Goal: Task Accomplishment & Management: Complete application form

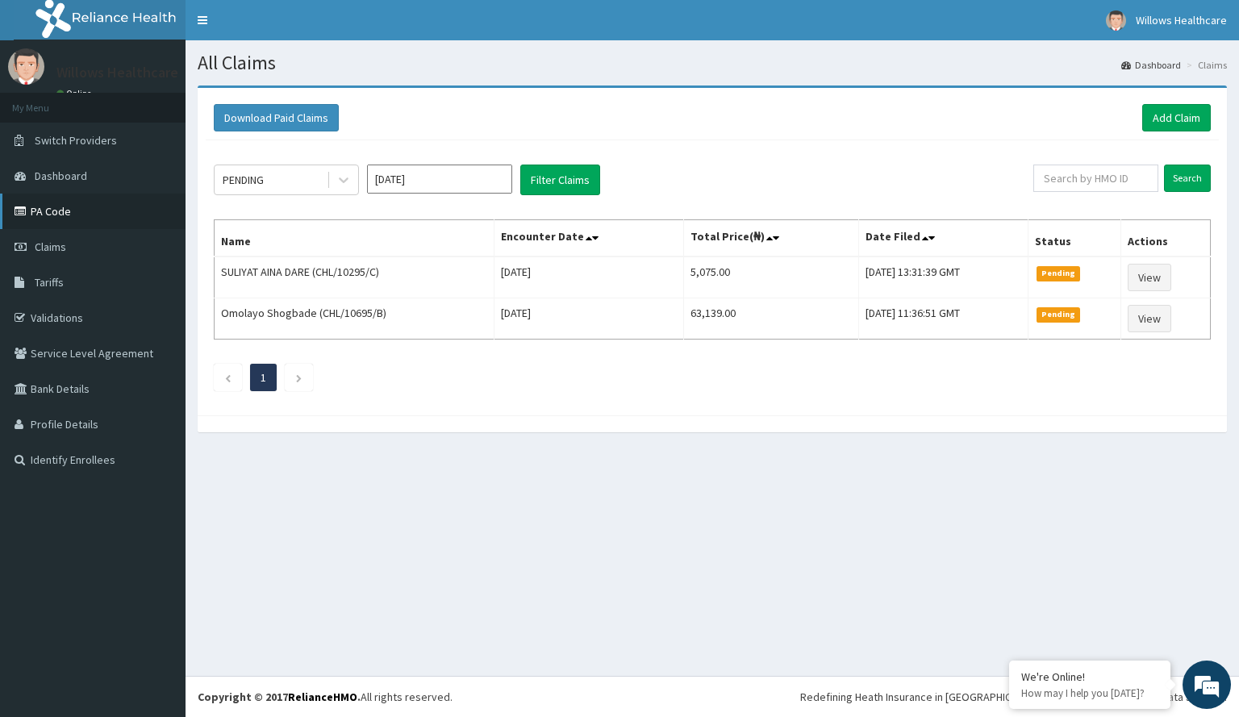
click at [88, 219] on link "PA Code" at bounding box center [93, 212] width 186 height 36
click at [1181, 111] on link "Add Claim" at bounding box center [1177, 117] width 69 height 27
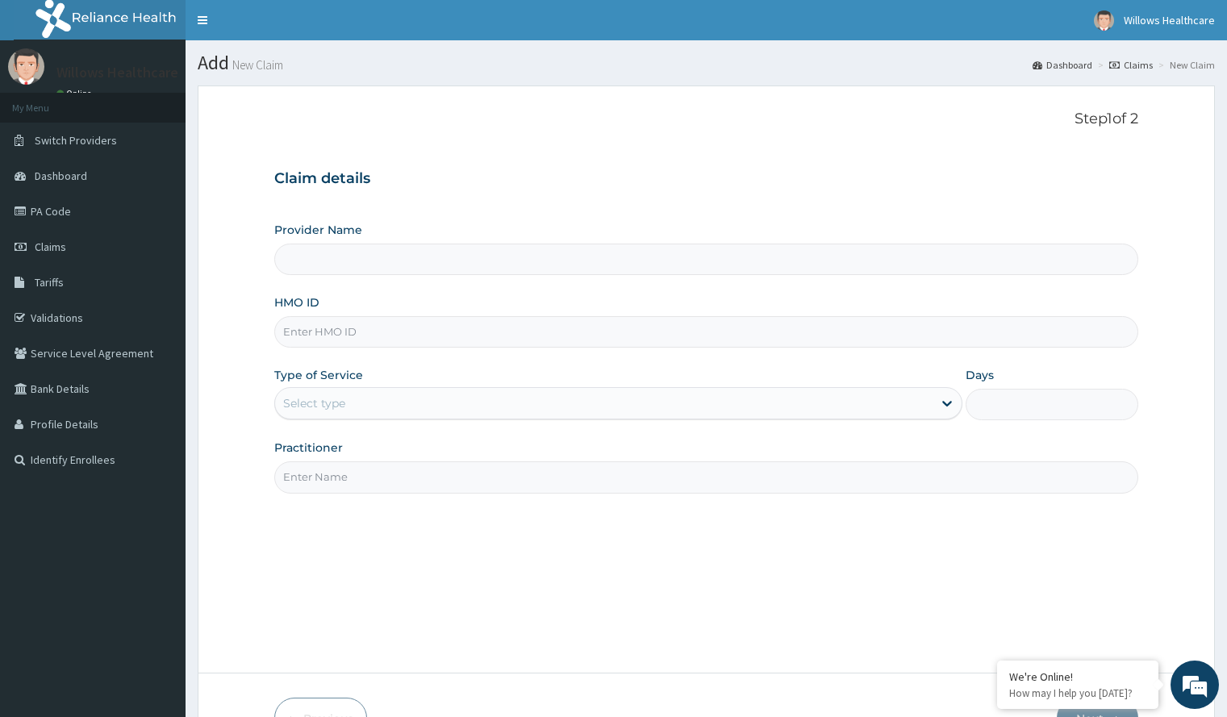
type input "Willows Healthcare Ltd"
click at [428, 319] on input "HMO ID" at bounding box center [705, 331] width 863 height 31
type input "OHT/12626/A"
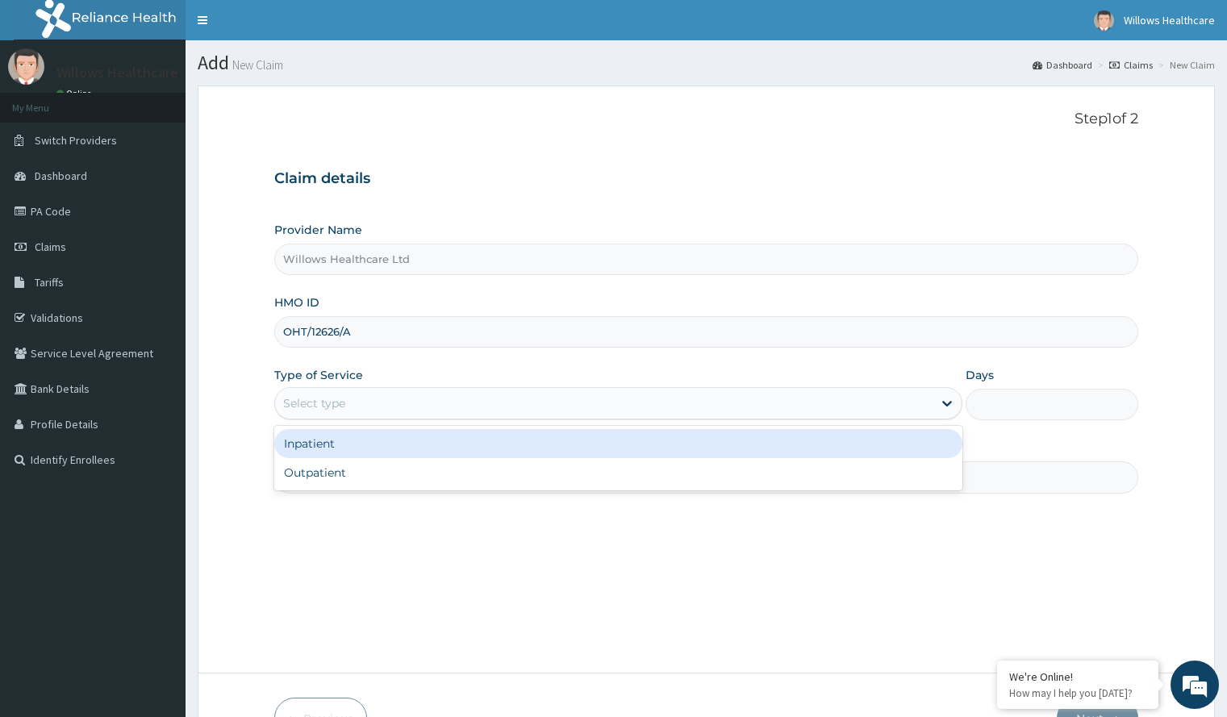
click at [349, 402] on div "Select type" at bounding box center [604, 404] width 658 height 26
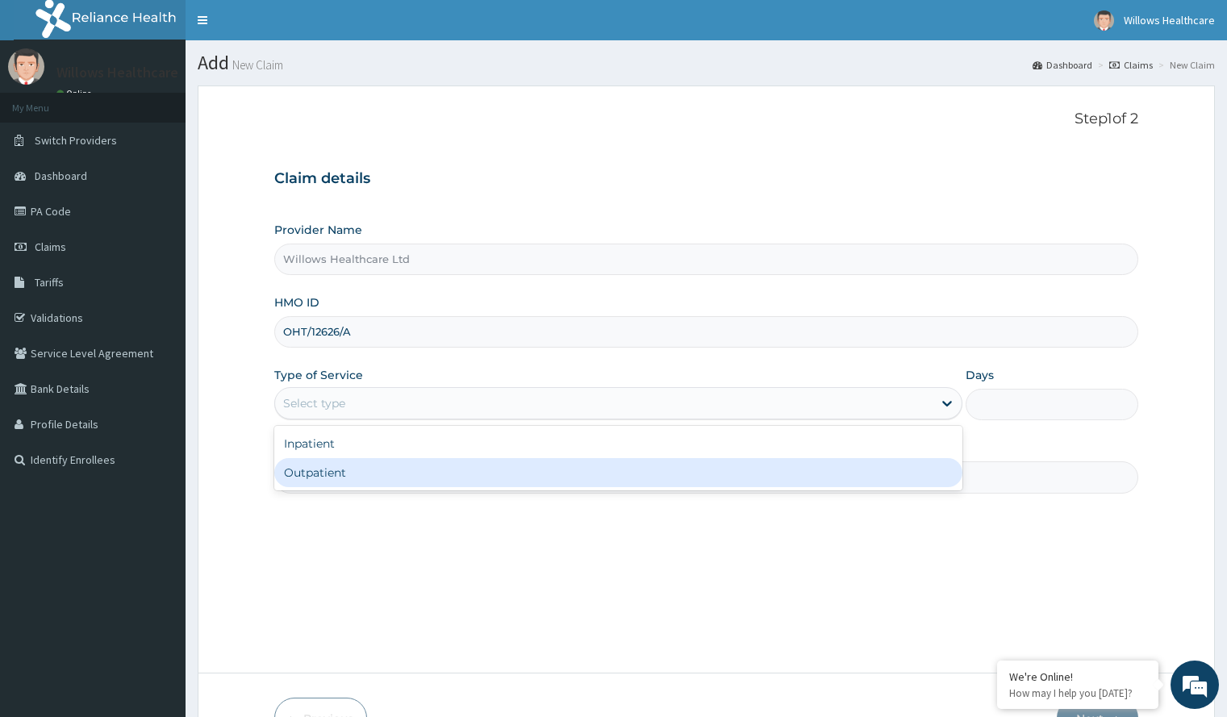
click at [349, 480] on div "Outpatient" at bounding box center [618, 472] width 688 height 29
type input "1"
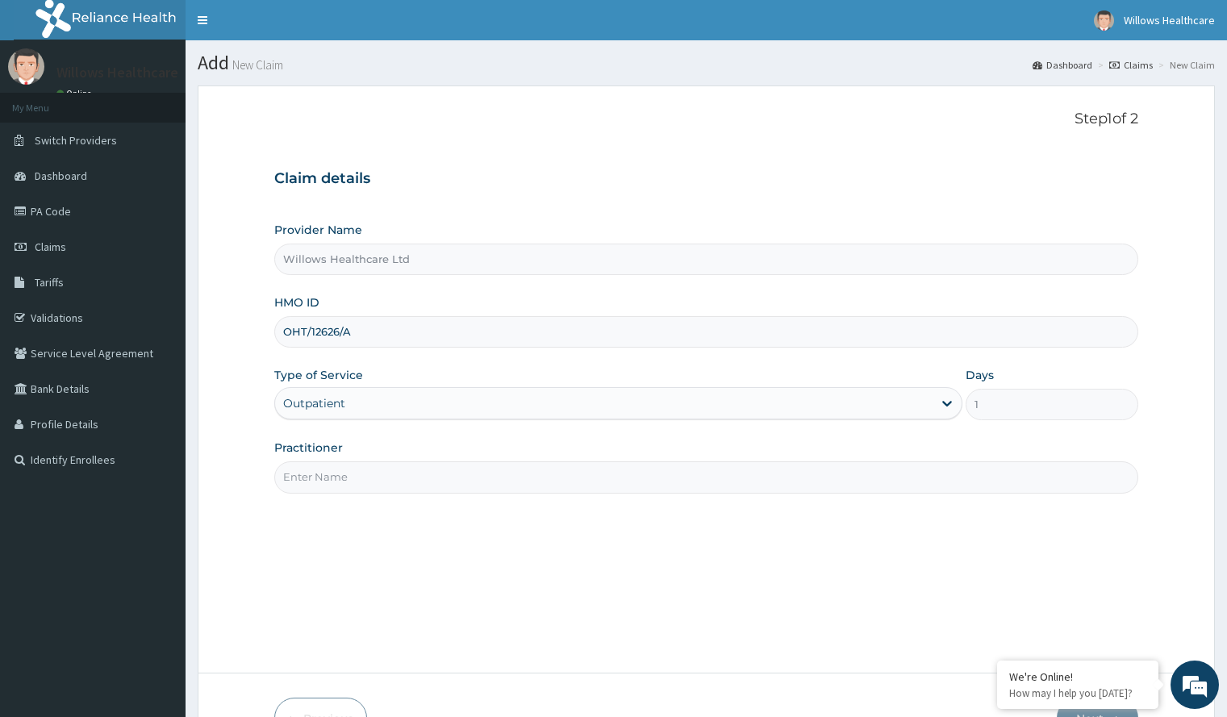
click at [378, 478] on input "Practitioner" at bounding box center [705, 477] width 863 height 31
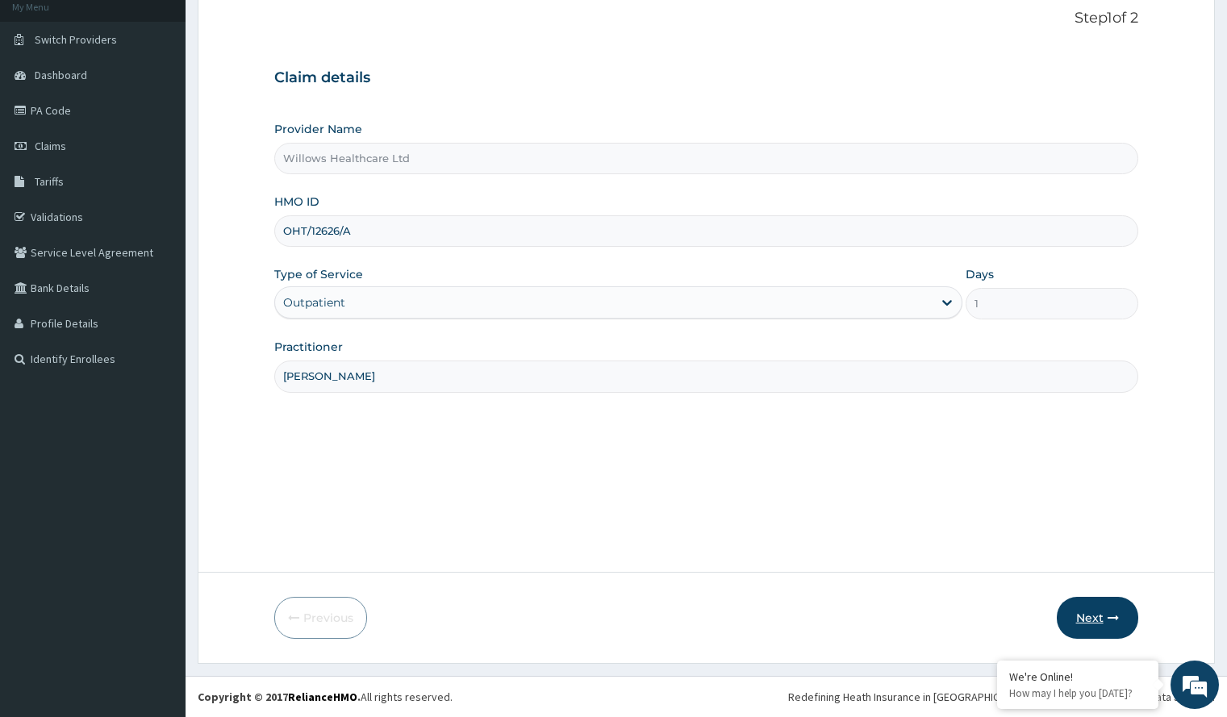
type input "DANIEL OSCAR"
click at [1097, 610] on button "Next" at bounding box center [1097, 618] width 81 height 42
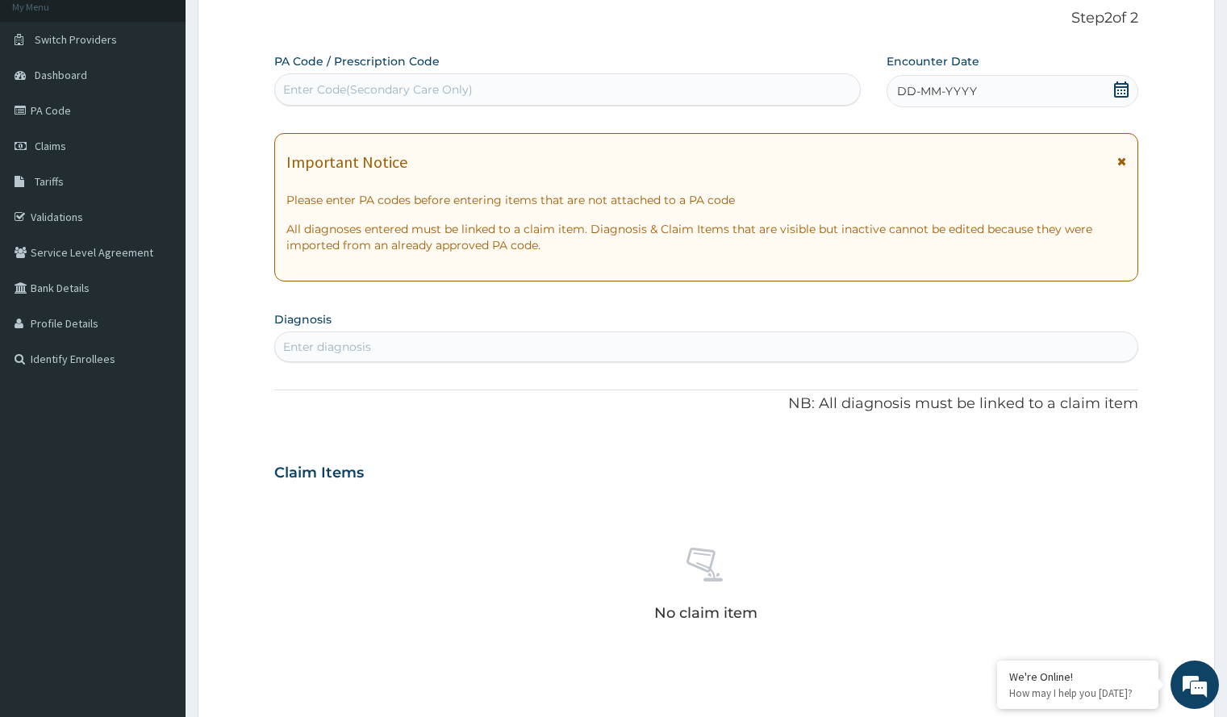
click at [599, 88] on div "Enter Code(Secondary Care Only)" at bounding box center [567, 90] width 585 height 26
paste input "PA/CDCE90"
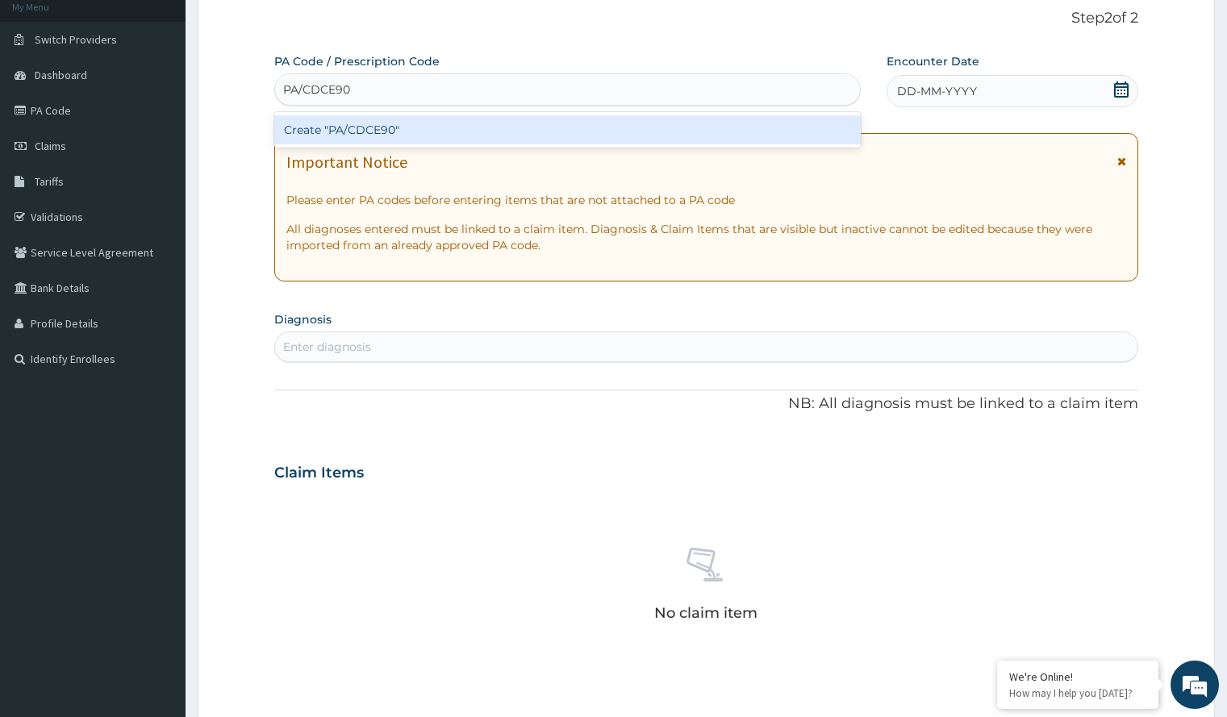
type input "PA/CDCE90"
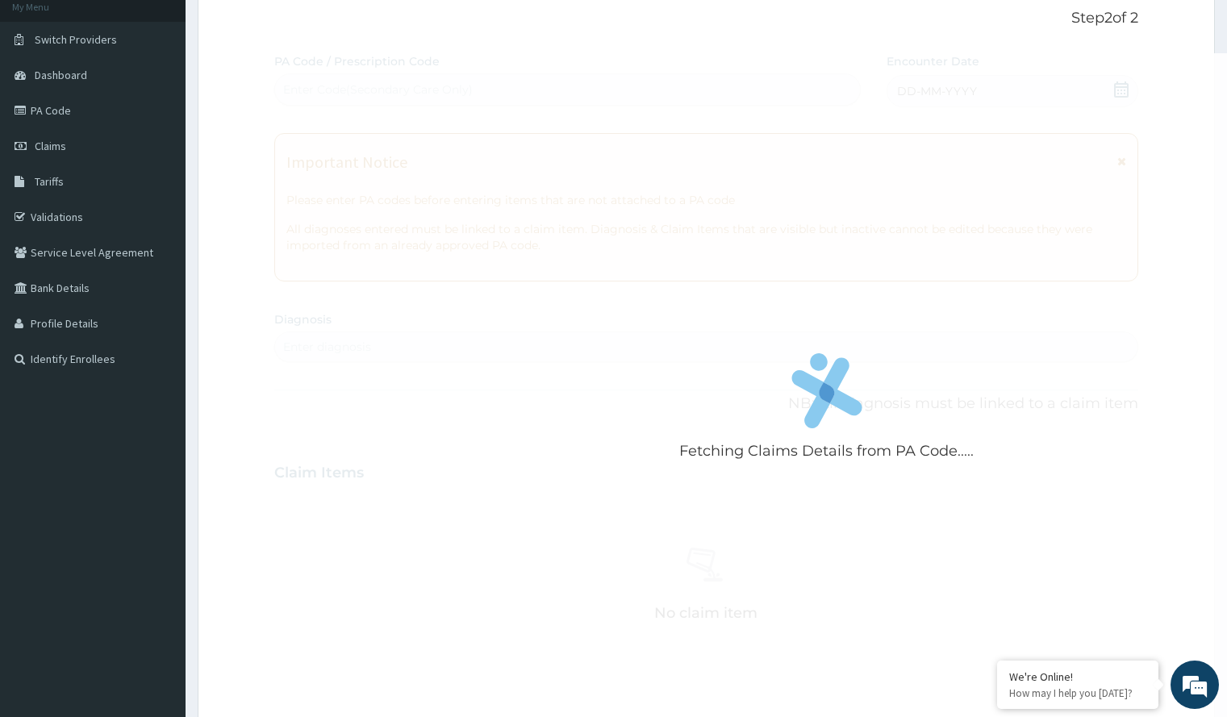
click at [926, 77] on div "Fetching Claims Details from PA Code..... PA Code / Prescription Code Enter Cod…" at bounding box center [705, 470] width 863 height 835
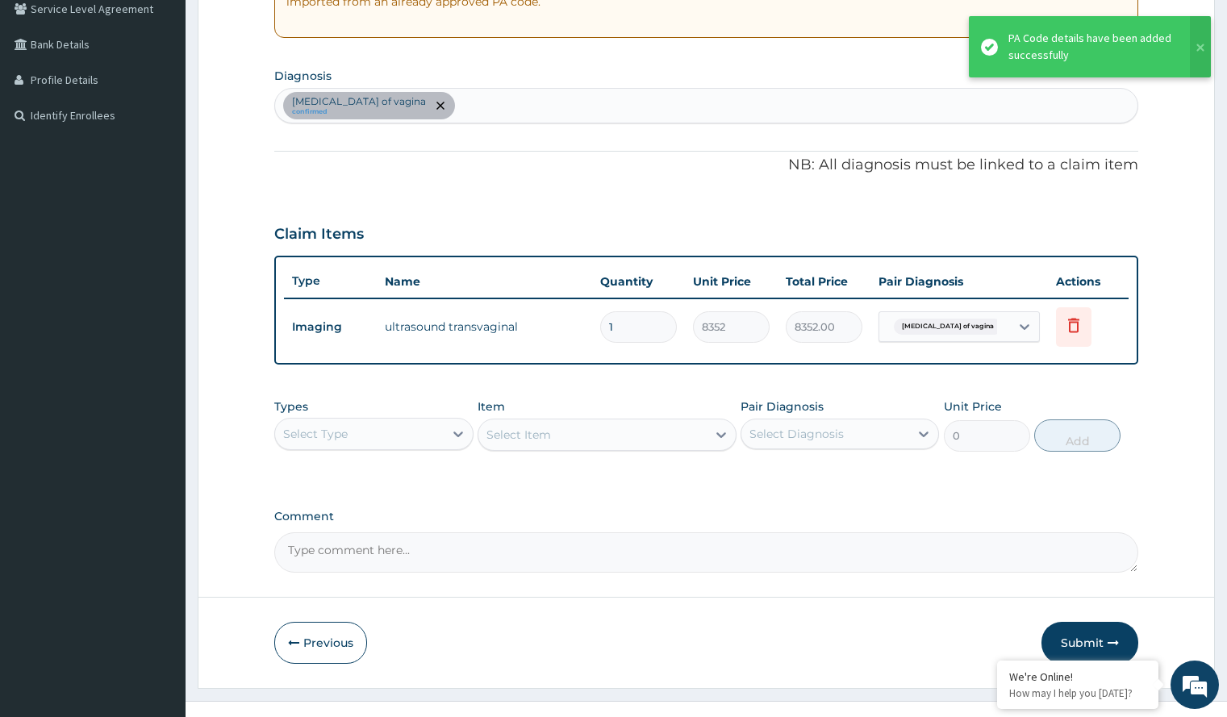
scroll to position [370, 0]
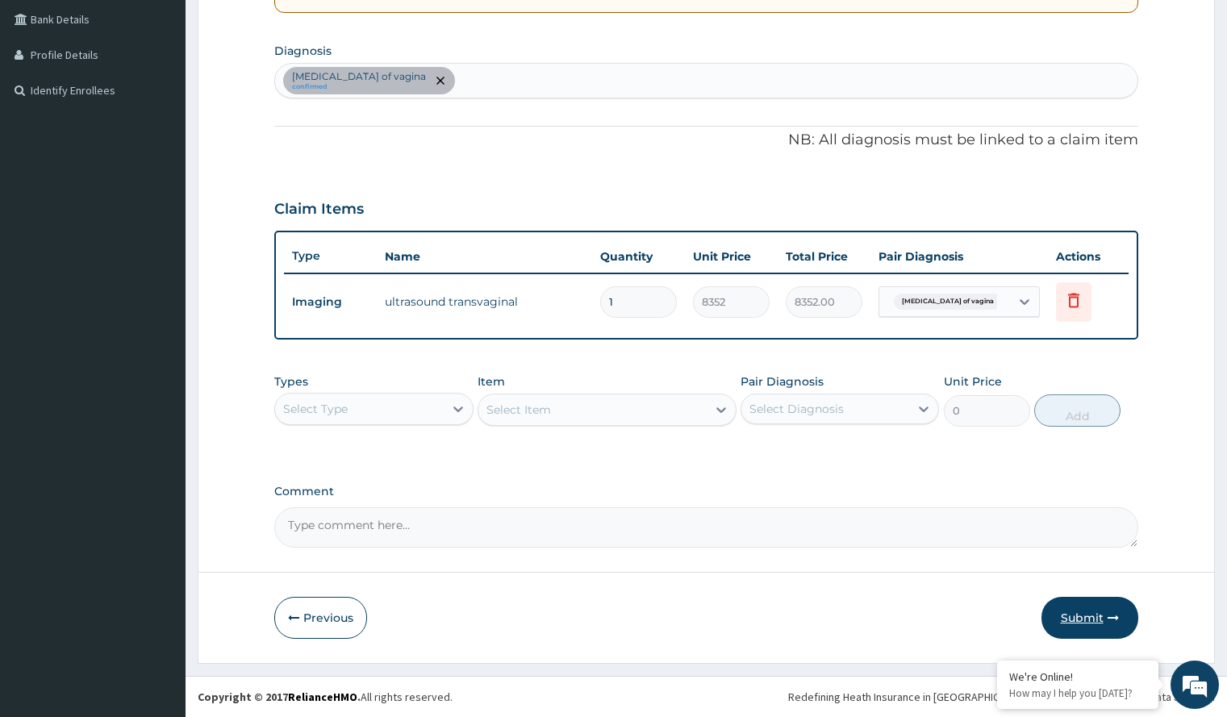
click at [1101, 606] on button "Submit" at bounding box center [1090, 618] width 97 height 42
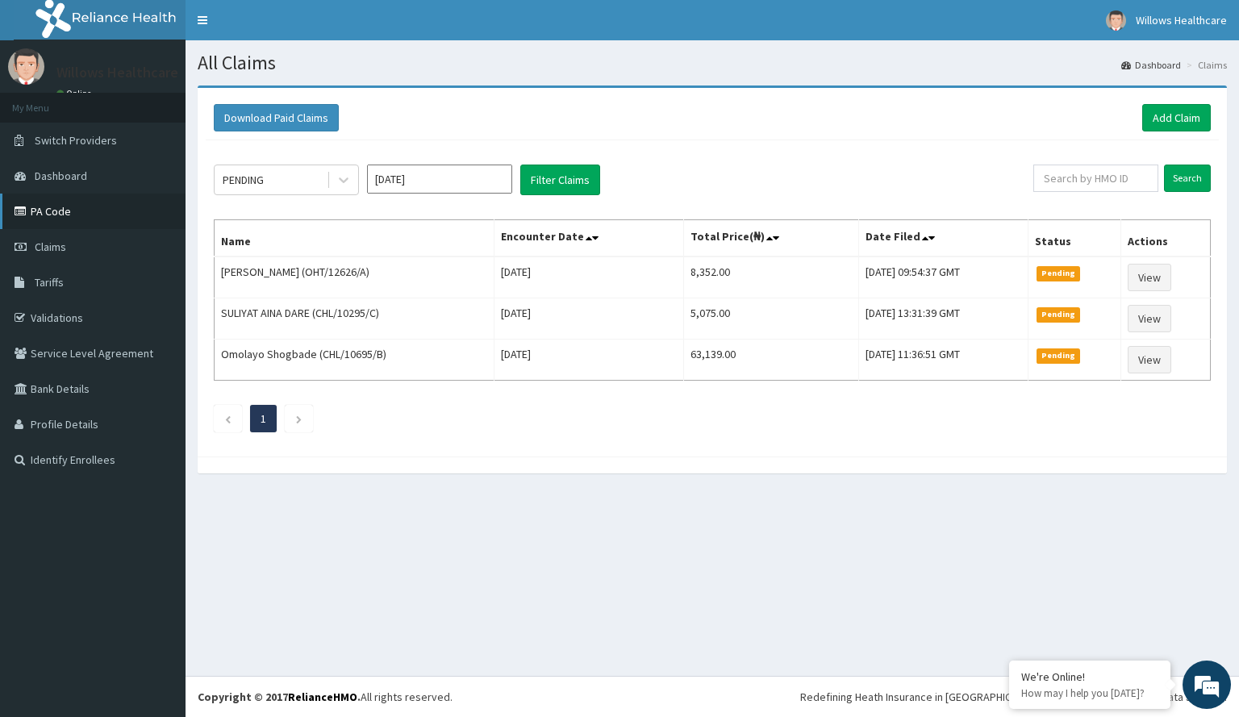
click at [102, 205] on link "PA Code" at bounding box center [93, 212] width 186 height 36
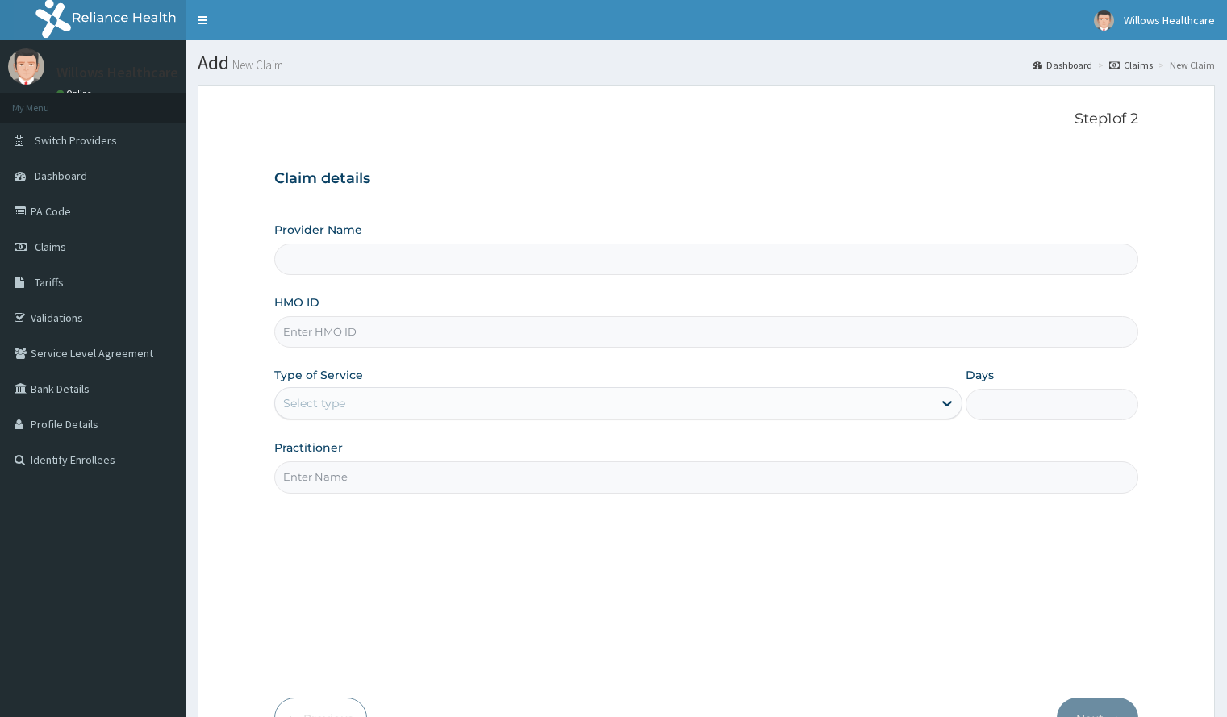
type input "Willows Healthcare Ltd"
click at [372, 324] on input "HMO ID" at bounding box center [705, 331] width 863 height 31
type input "CHL/11161/A"
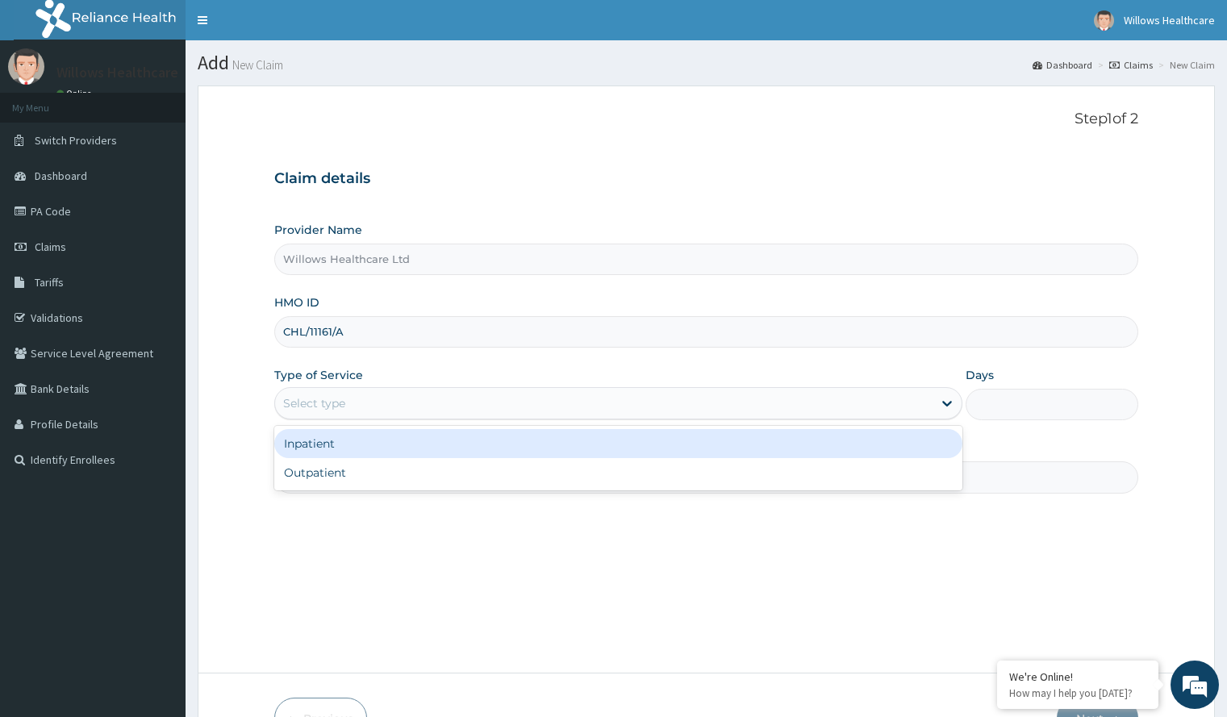
click at [347, 400] on div "Select type" at bounding box center [604, 404] width 658 height 26
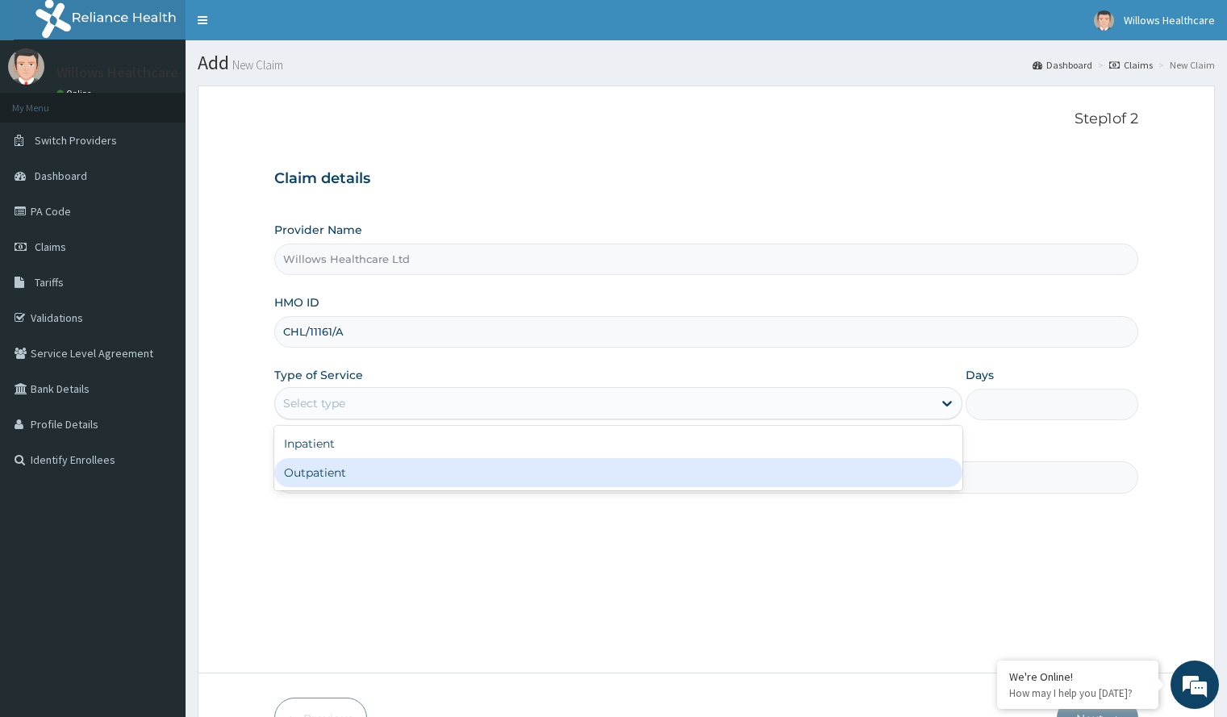
click at [331, 483] on div "Outpatient" at bounding box center [618, 472] width 688 height 29
type input "1"
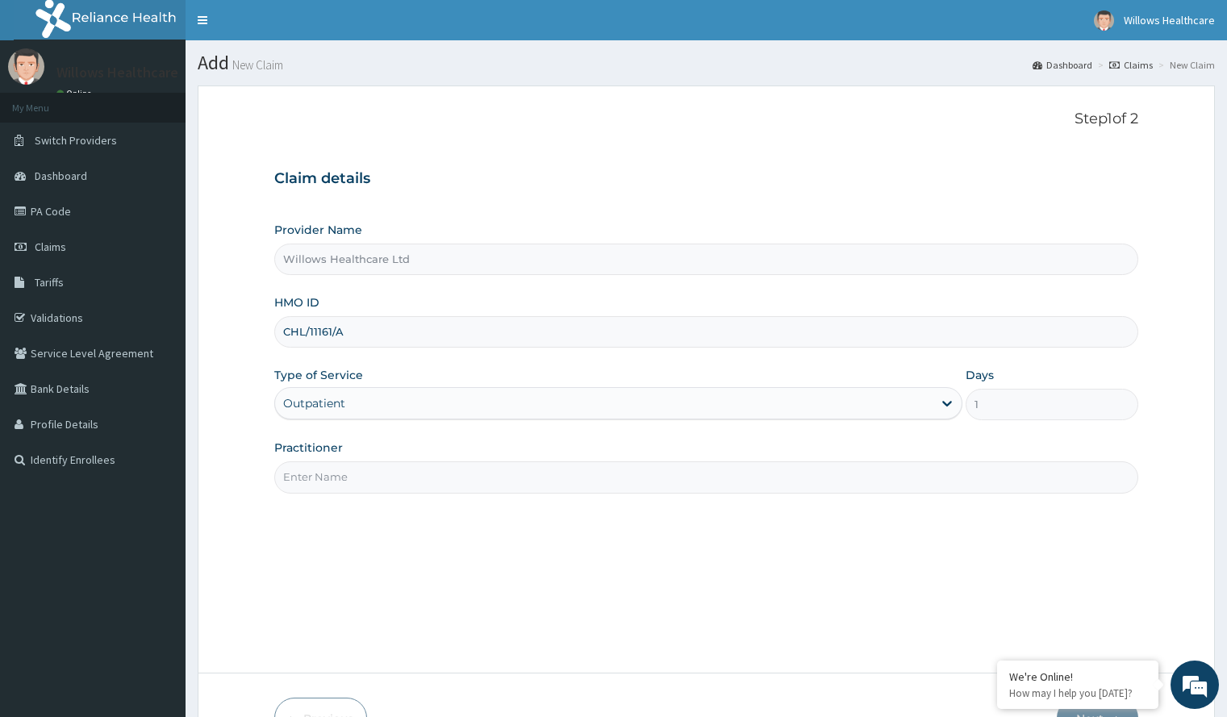
click at [361, 459] on div "Practitioner" at bounding box center [705, 466] width 863 height 53
click at [359, 470] on input "Practitioner" at bounding box center [705, 477] width 863 height 31
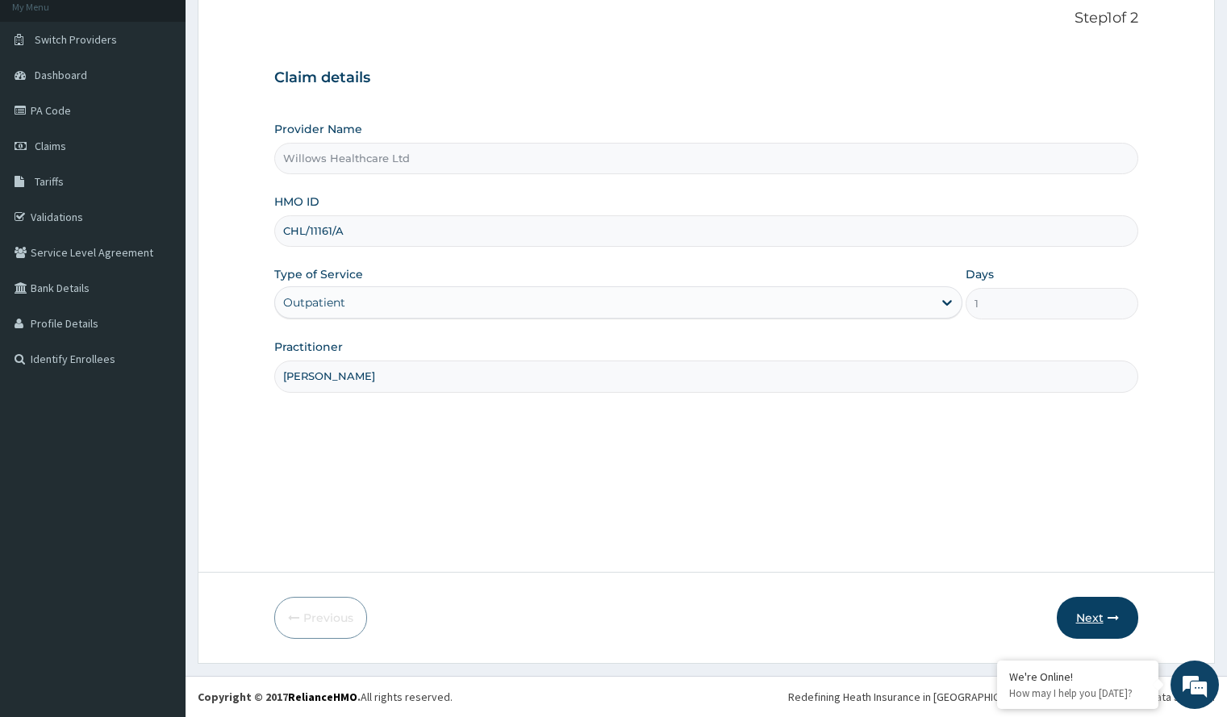
type input "[PERSON_NAME]"
click at [1099, 612] on button "Next" at bounding box center [1097, 618] width 81 height 42
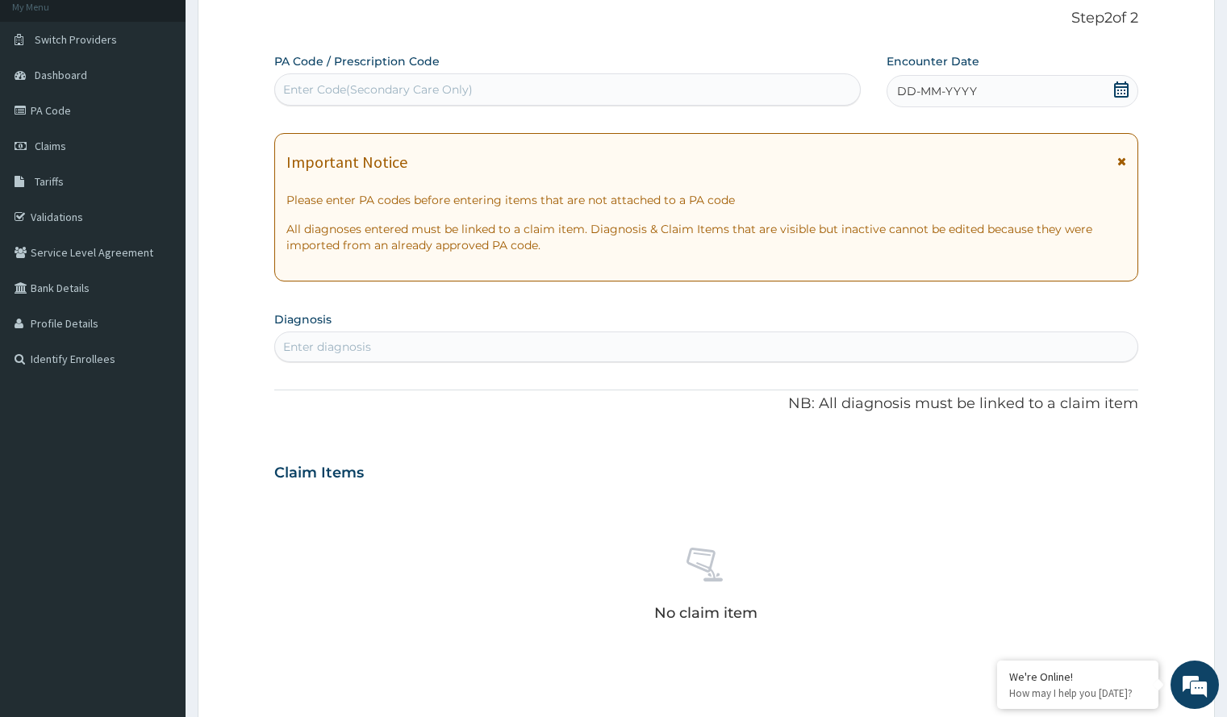
click at [529, 83] on div "Enter Code(Secondary Care Only)" at bounding box center [567, 90] width 585 height 26
paste input "PA/89C4FA"
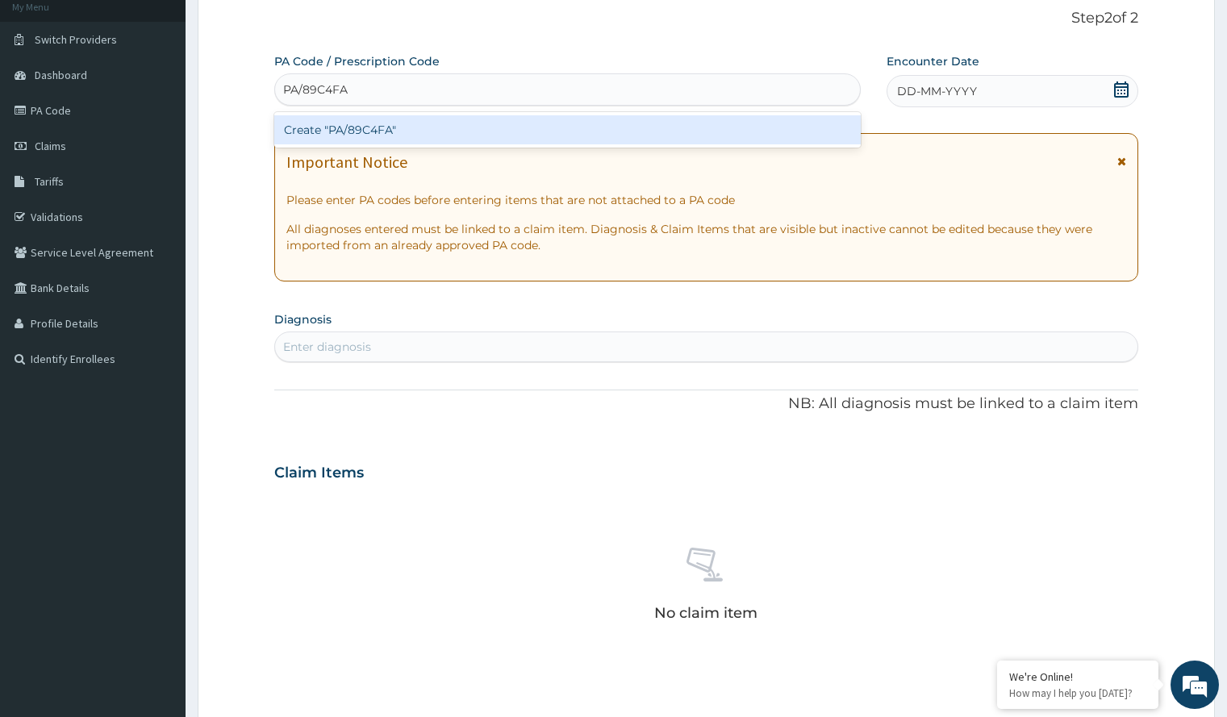
type input "PA/89C4FA"
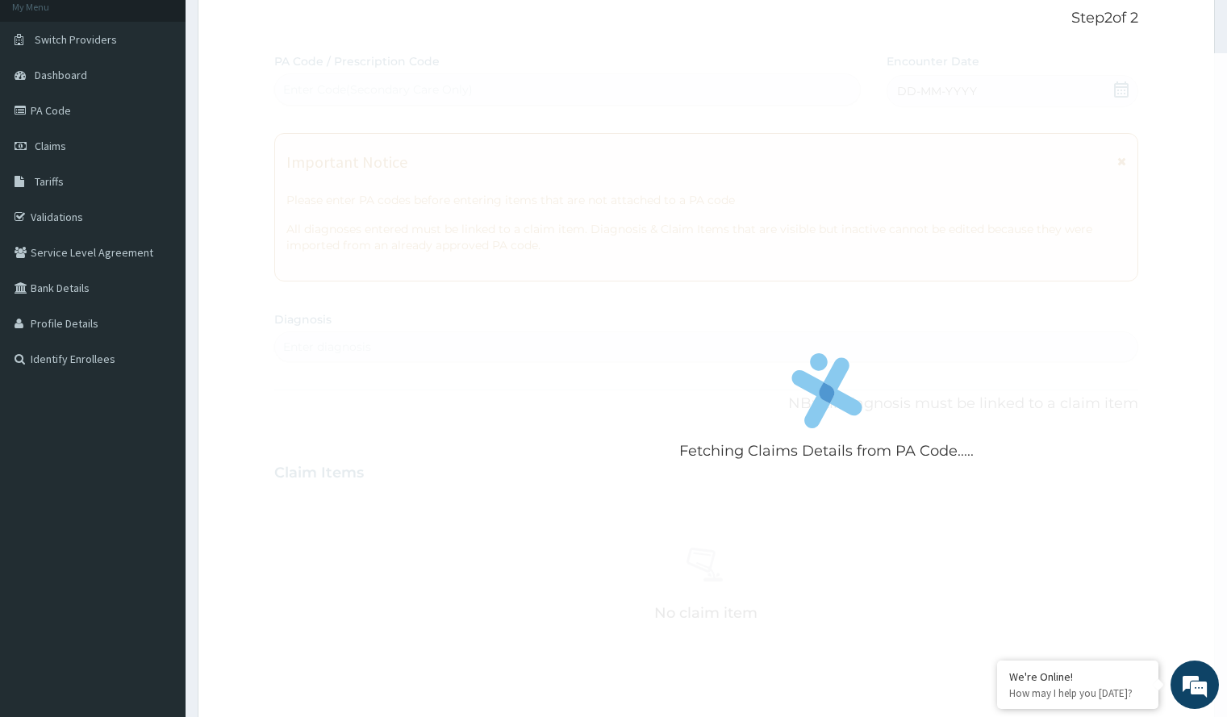
click at [961, 81] on div "Fetching Claims Details from PA Code..... PA Code / Prescription Code Enter Cod…" at bounding box center [705, 470] width 863 height 835
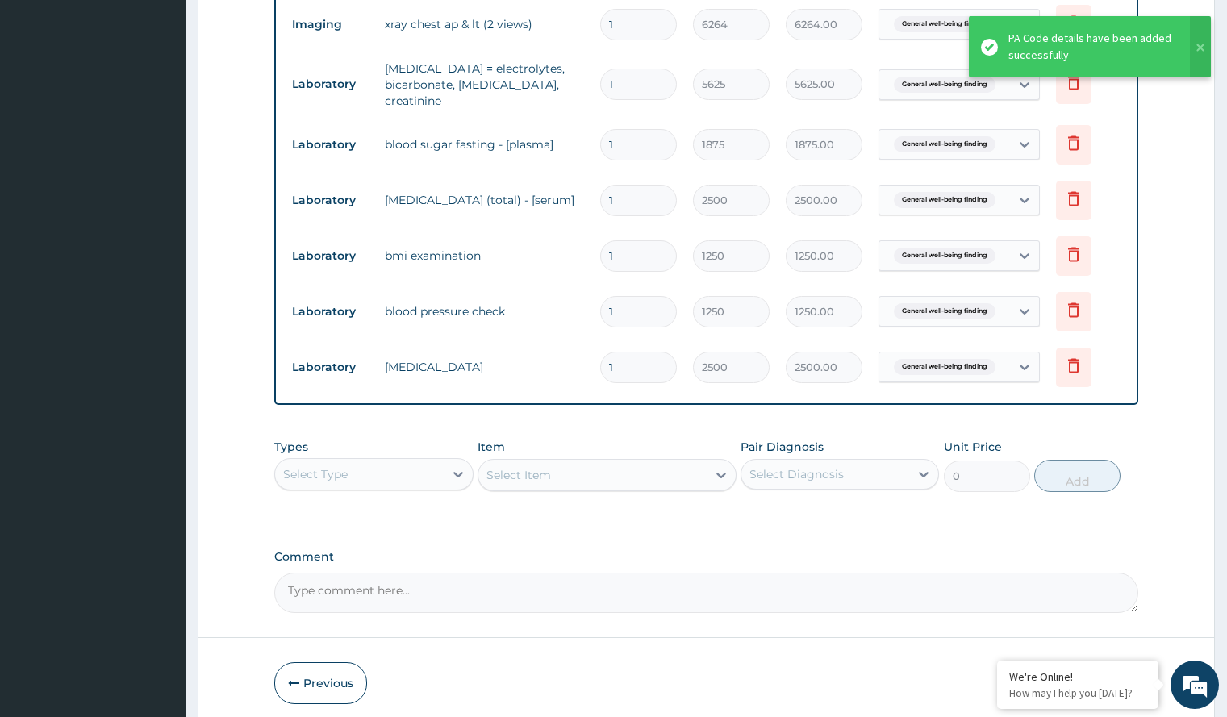
scroll to position [759, 0]
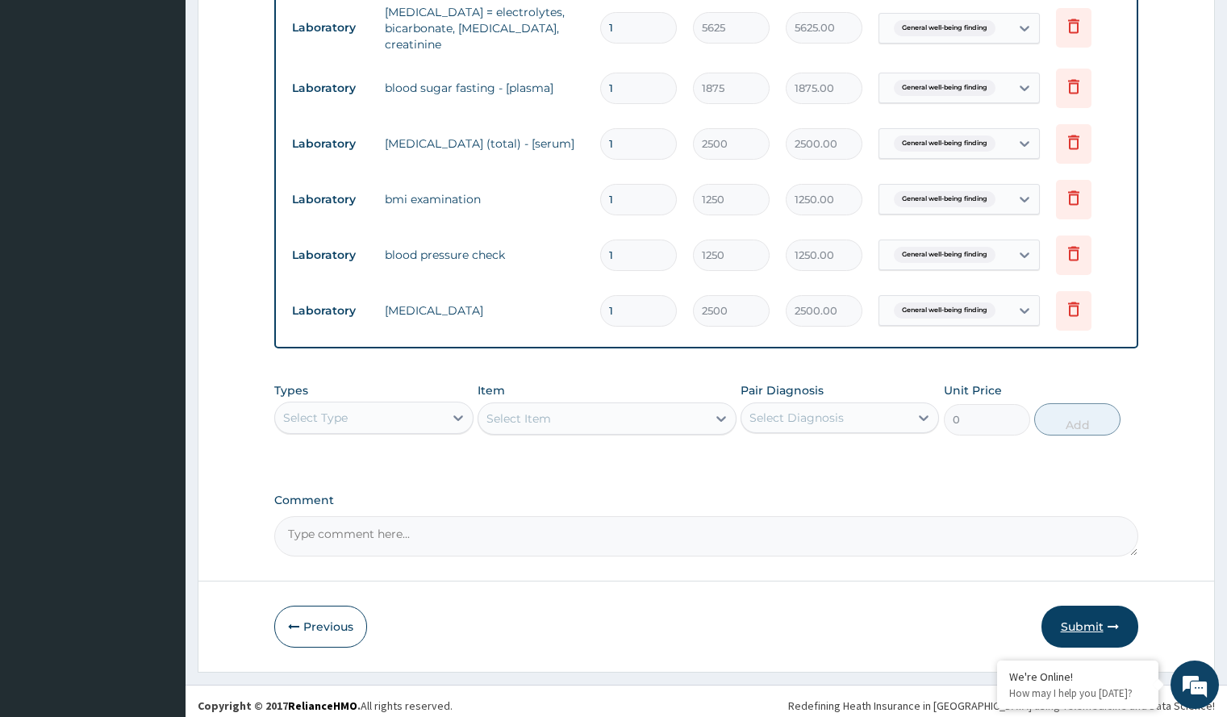
click at [1088, 615] on button "Submit" at bounding box center [1090, 627] width 97 height 42
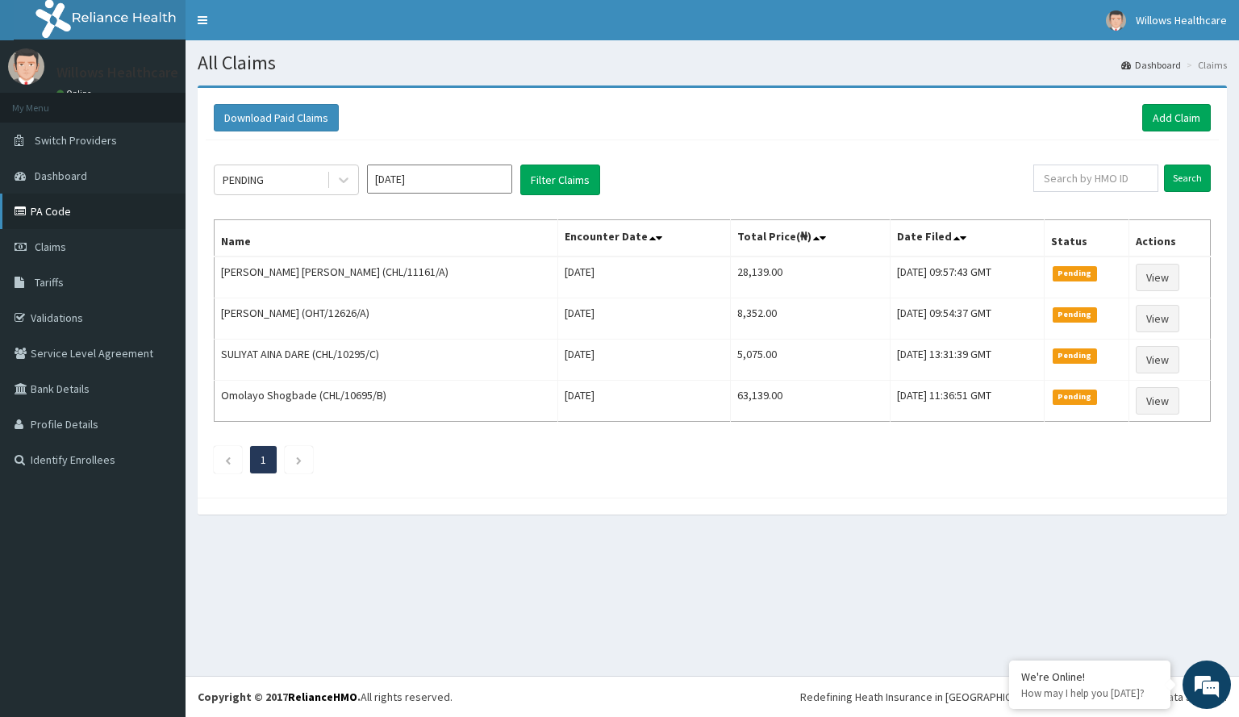
click at [73, 206] on link "PA Code" at bounding box center [93, 212] width 186 height 36
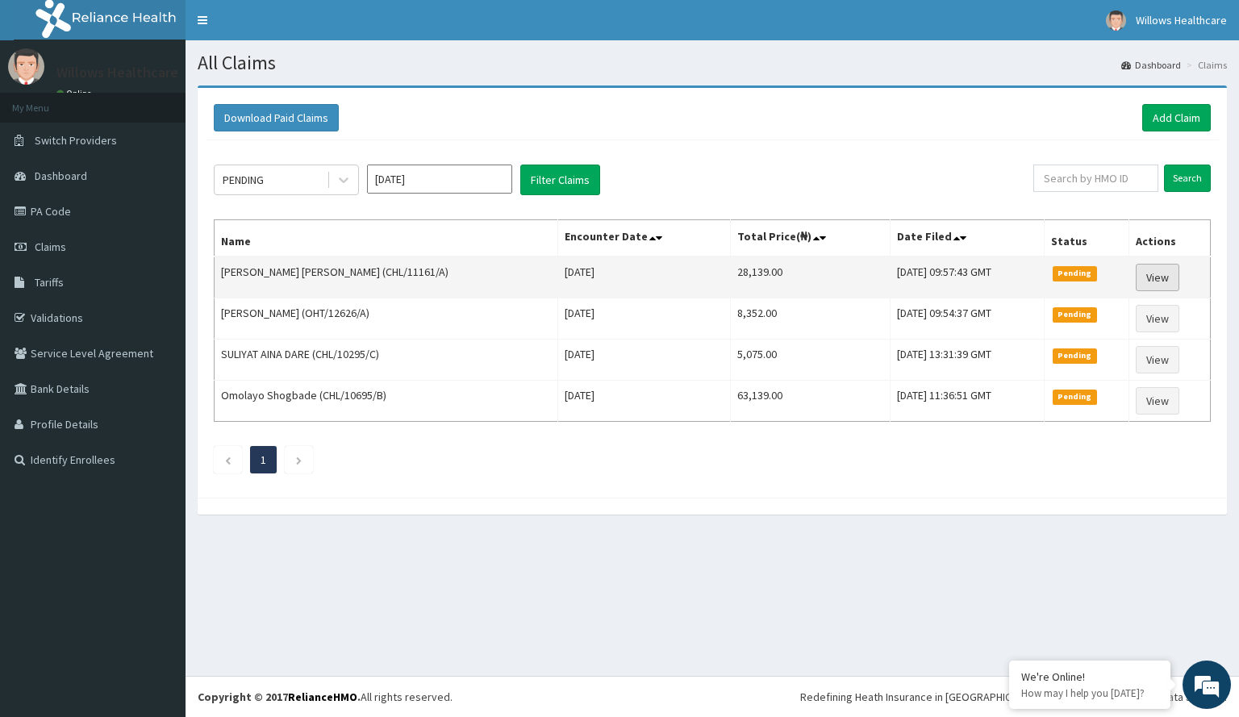
click at [1166, 266] on link "View" at bounding box center [1158, 277] width 44 height 27
